Goal: Navigation & Orientation: Find specific page/section

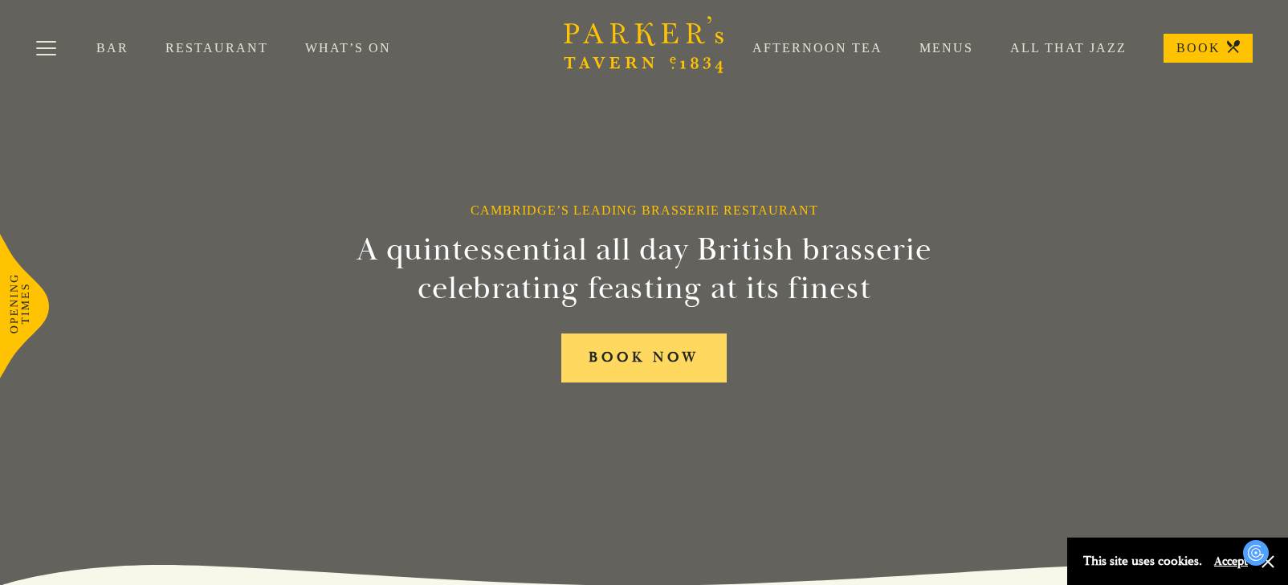
click at [590, 361] on link "BOOK NOW" at bounding box center [643, 357] width 165 height 49
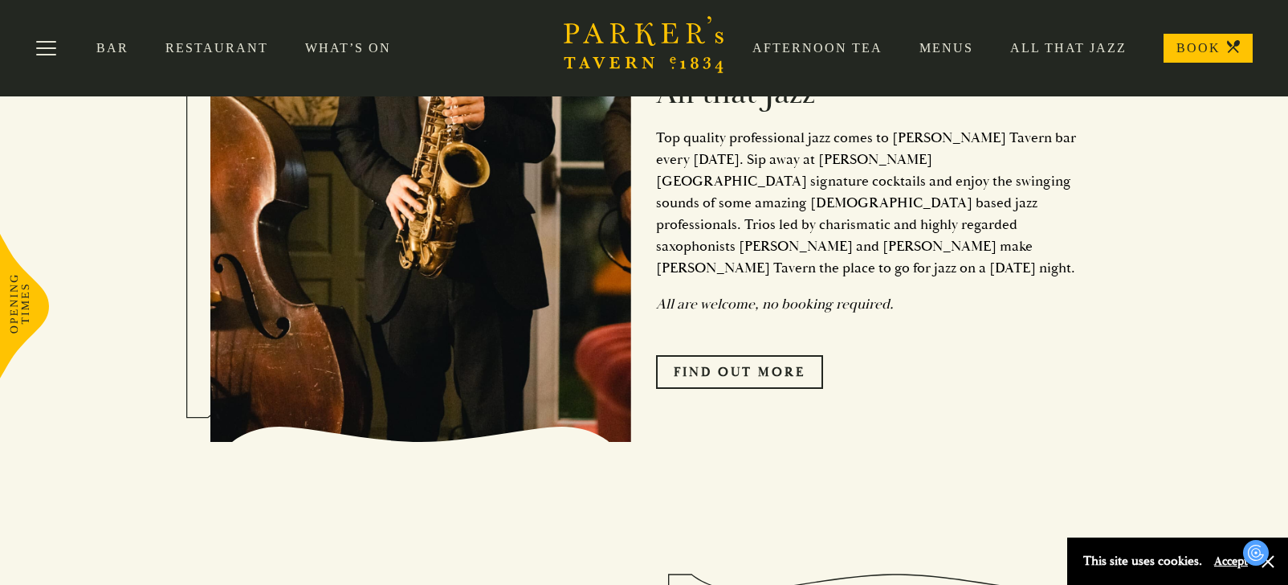
scroll to position [724, 0]
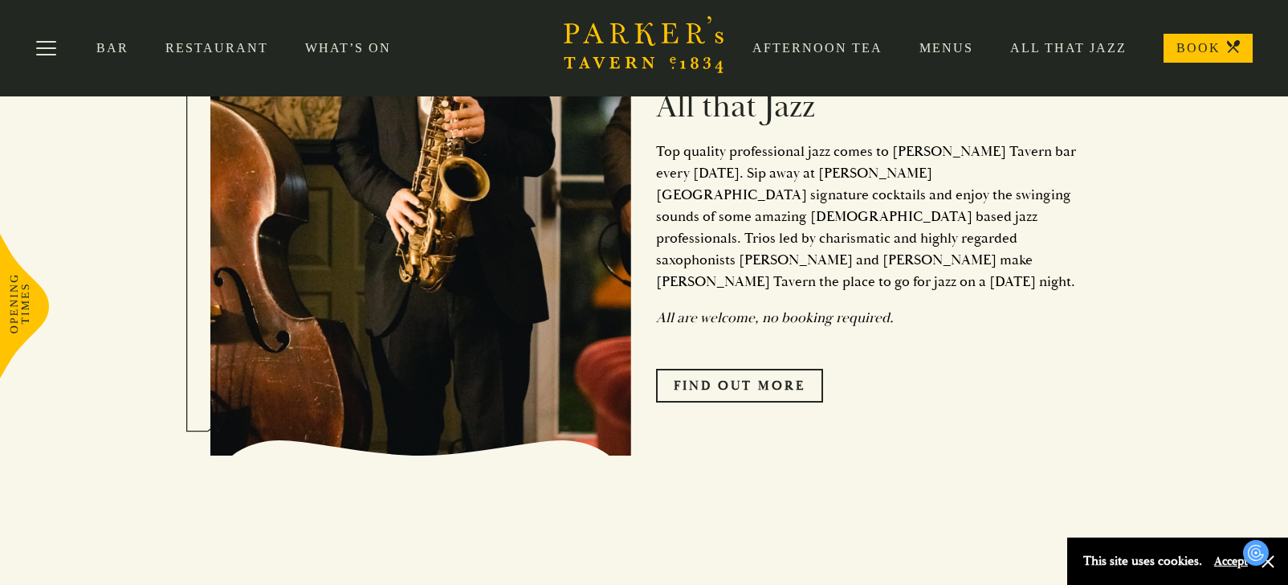
click at [232, 42] on link "Restaurant" at bounding box center [235, 48] width 140 height 16
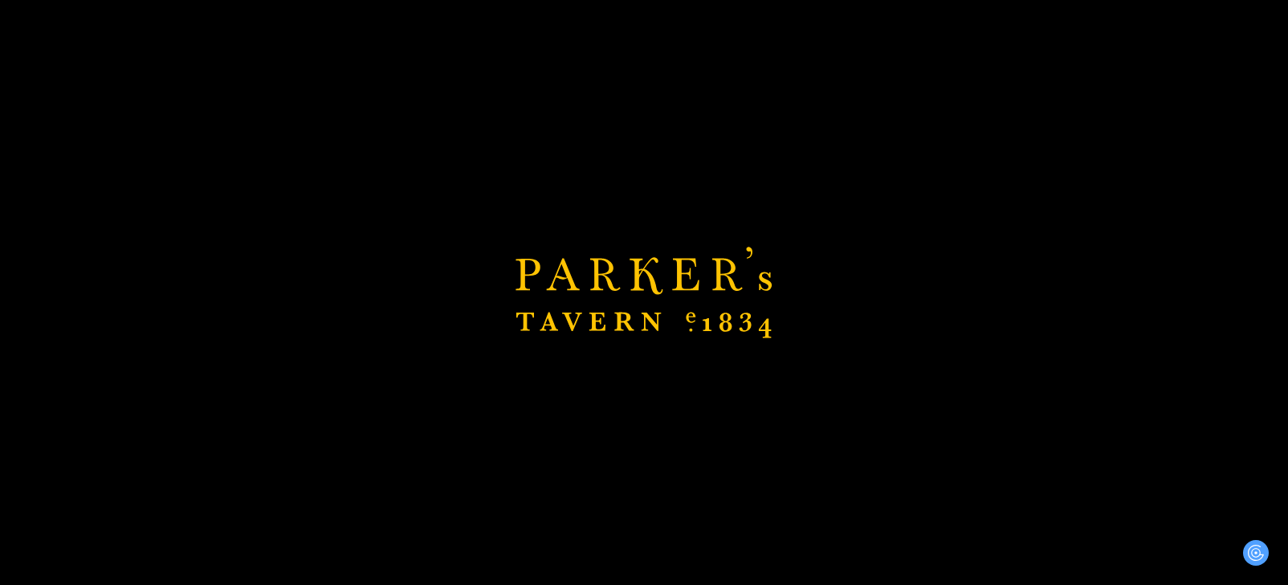
scroll to position [987, 0]
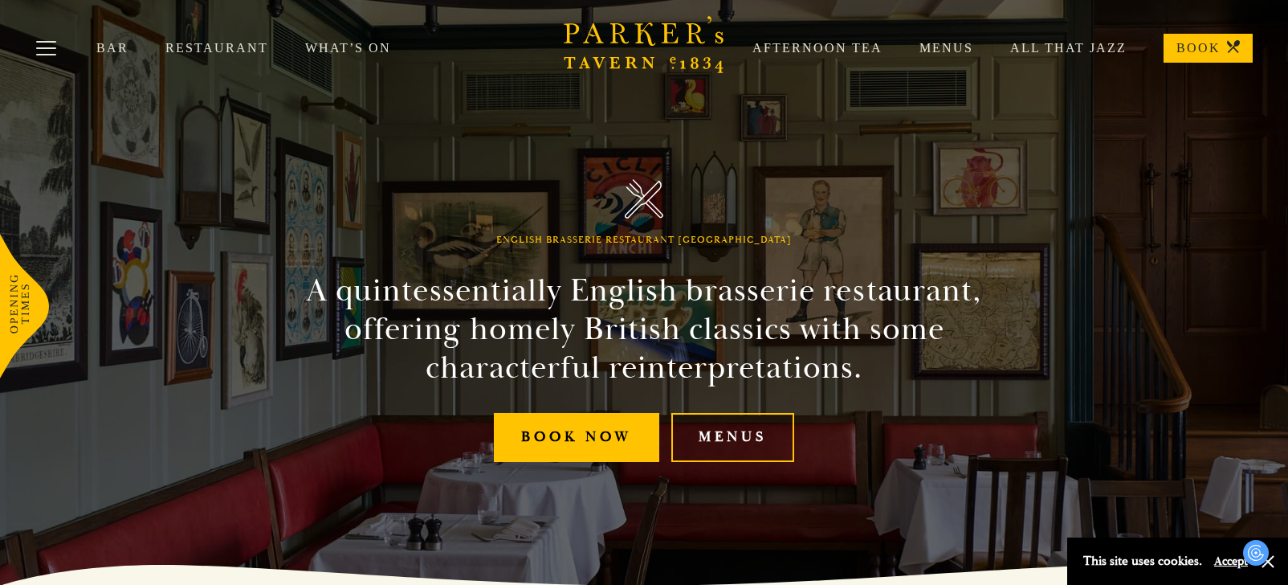
click at [348, 246] on div "English Brasserie Restaurant Cambridge A quintessentially English brasserie res…" at bounding box center [644, 292] width 964 height 585
click at [951, 55] on link "Menus" at bounding box center [927, 48] width 91 height 16
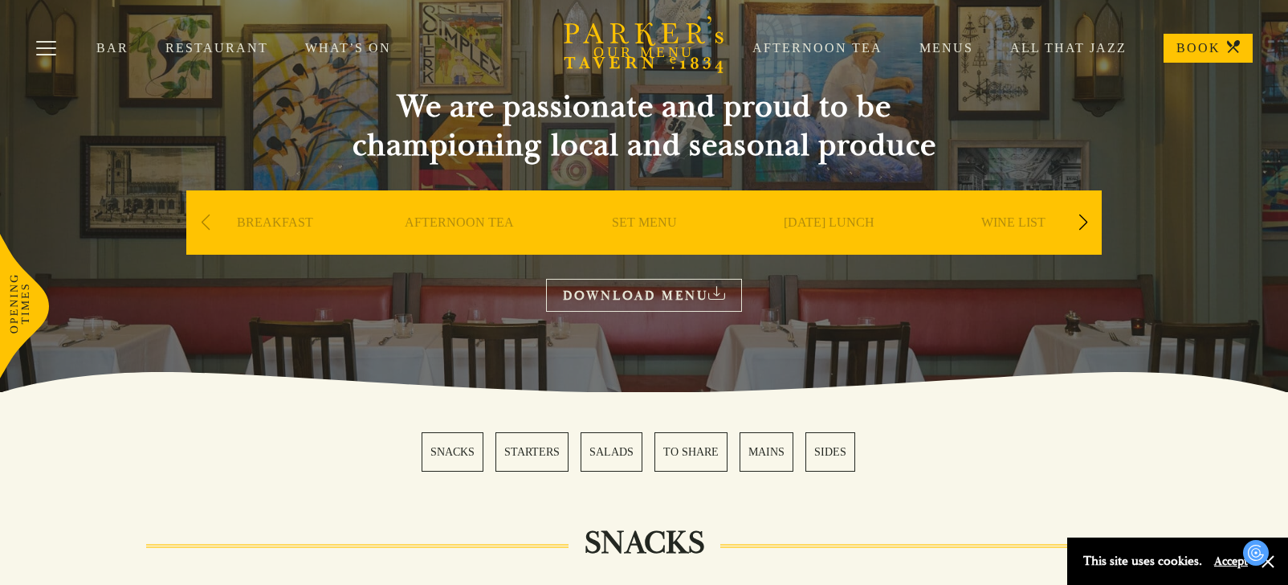
scroll to position [150, 0]
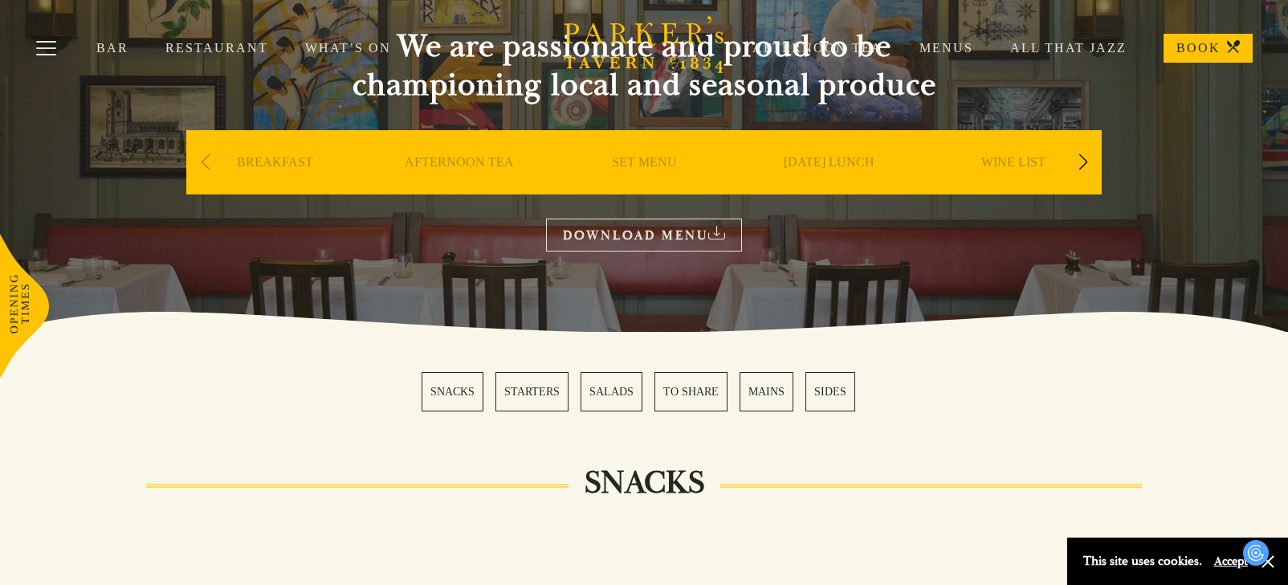
click at [657, 167] on link "SET MENU" at bounding box center [644, 186] width 65 height 64
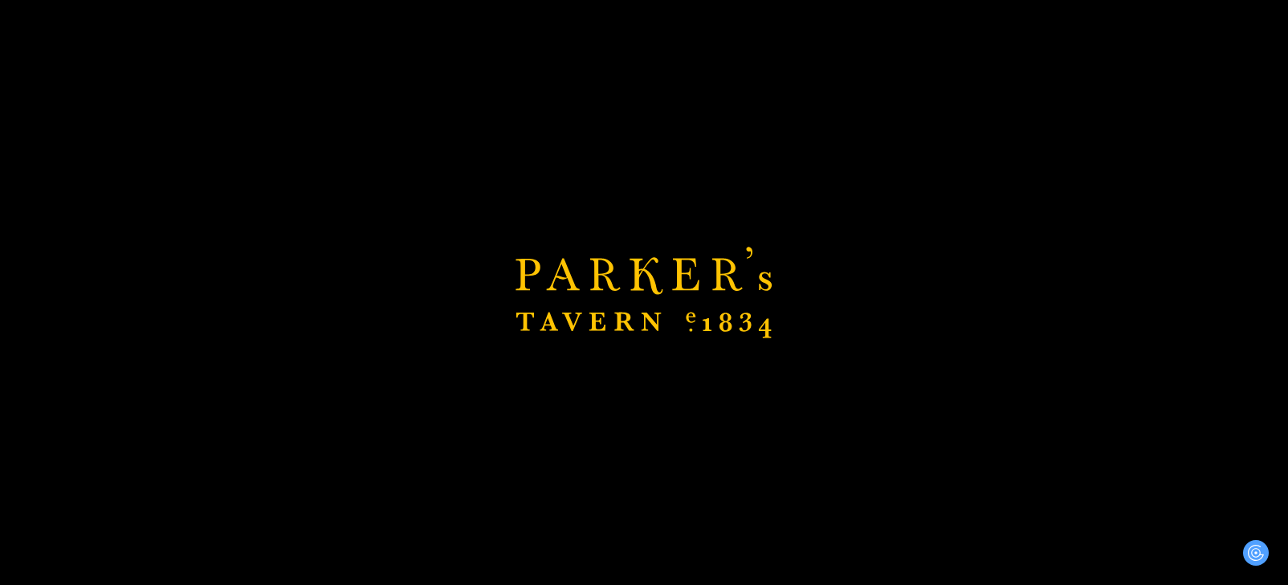
scroll to position [359, 0]
